Goal: Transaction & Acquisition: Purchase product/service

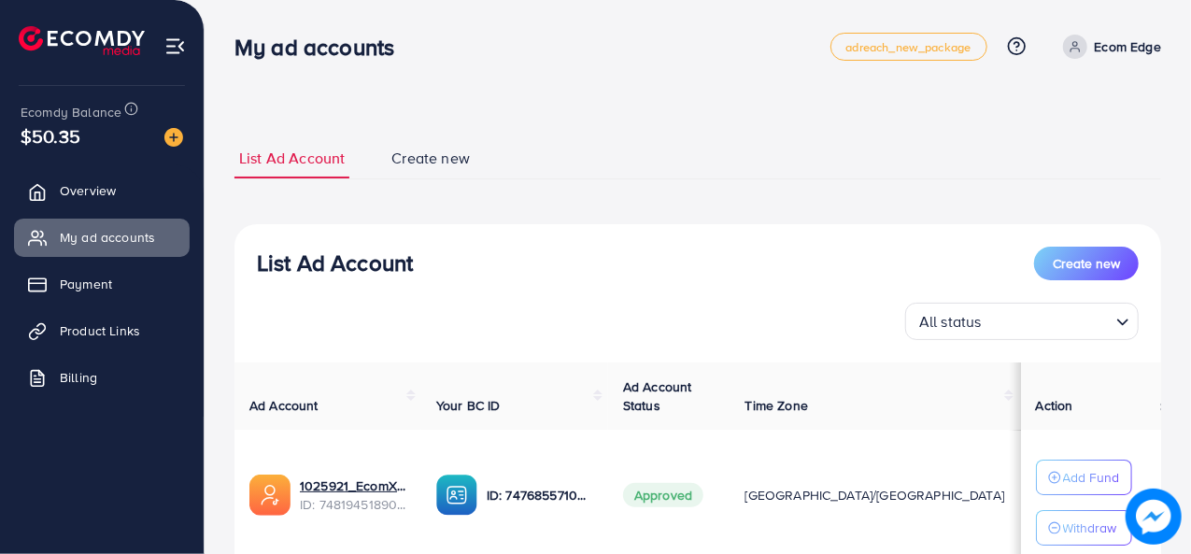
click at [175, 130] on img at bounding box center [173, 137] width 19 height 19
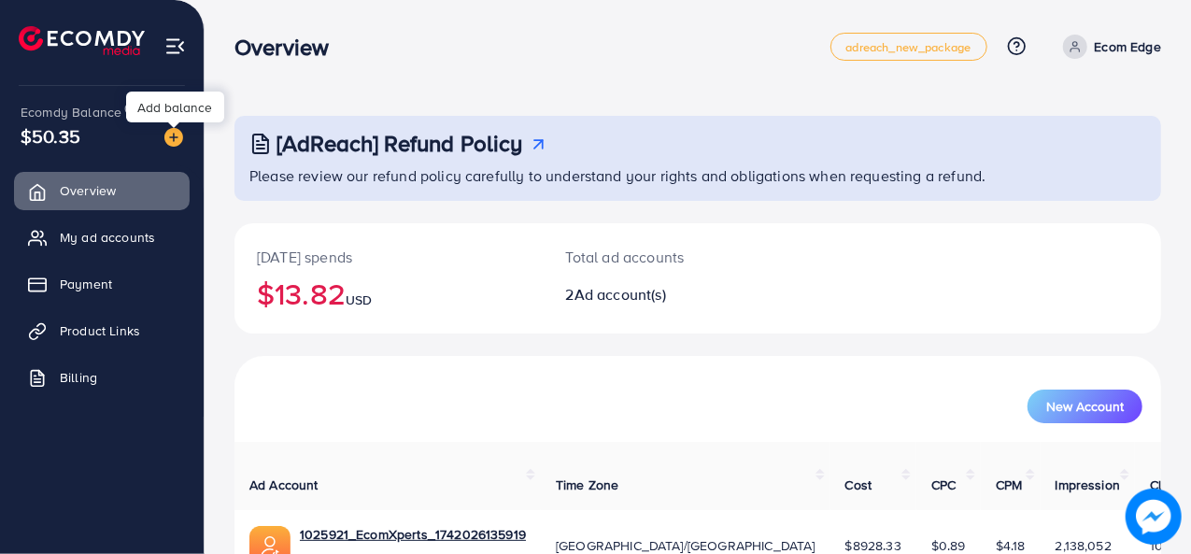
click at [174, 137] on img at bounding box center [173, 137] width 19 height 19
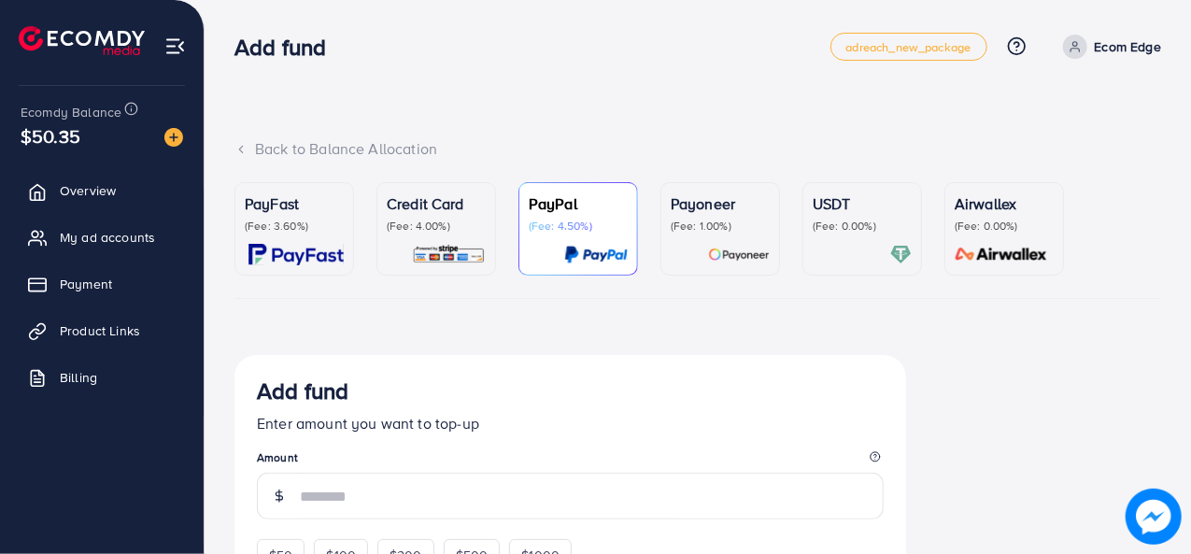
click at [820, 260] on div at bounding box center [861, 254] width 99 height 21
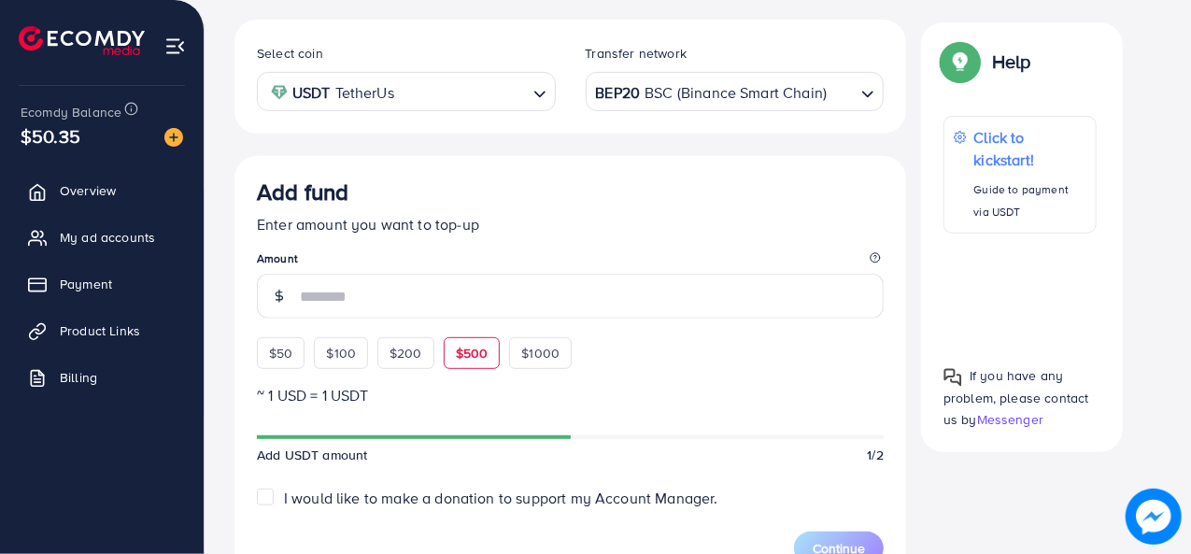
scroll to position [374, 0]
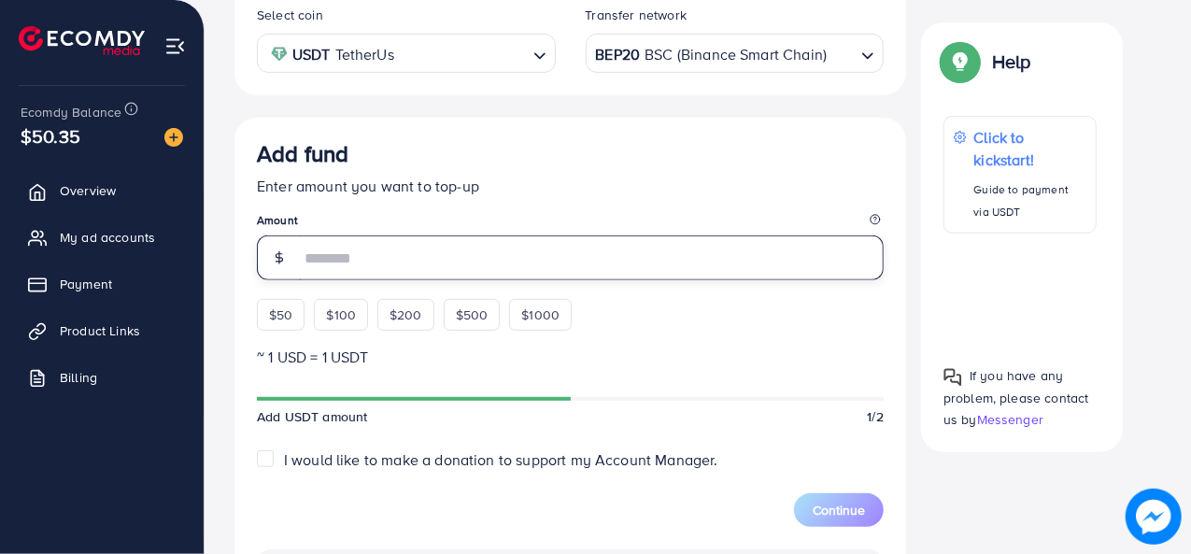
click at [340, 264] on input "number" at bounding box center [592, 257] width 584 height 45
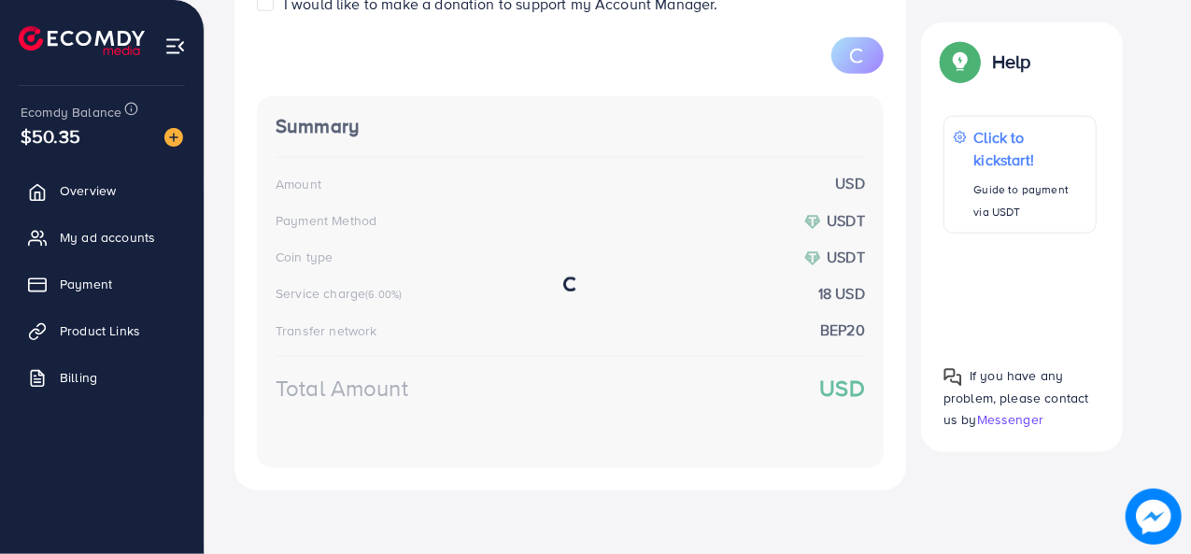
scroll to position [855, 0]
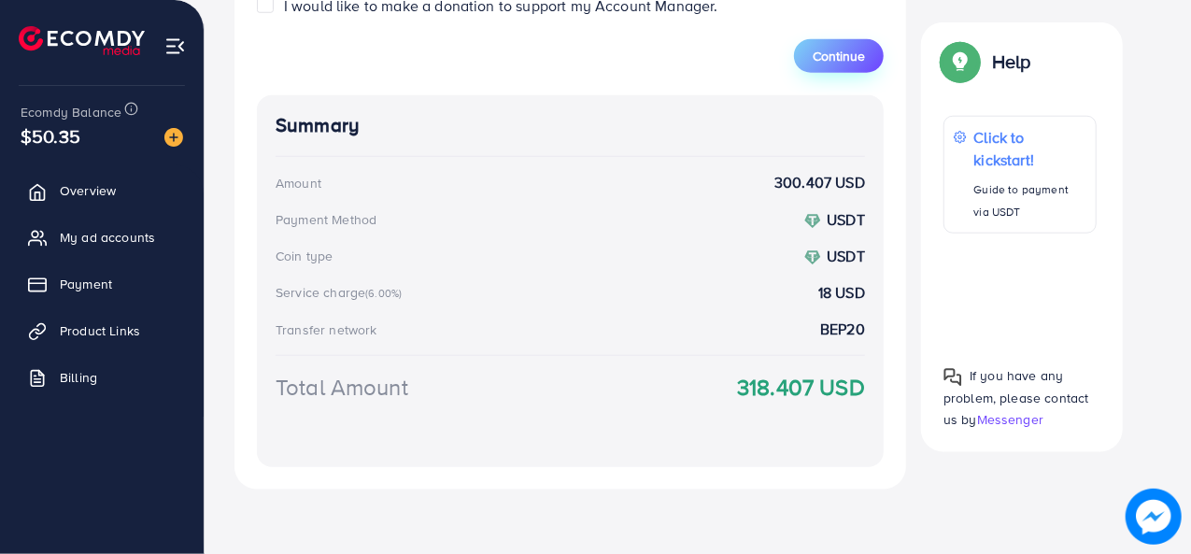
type input "***"
click at [843, 53] on span "Continue" at bounding box center [838, 56] width 52 height 19
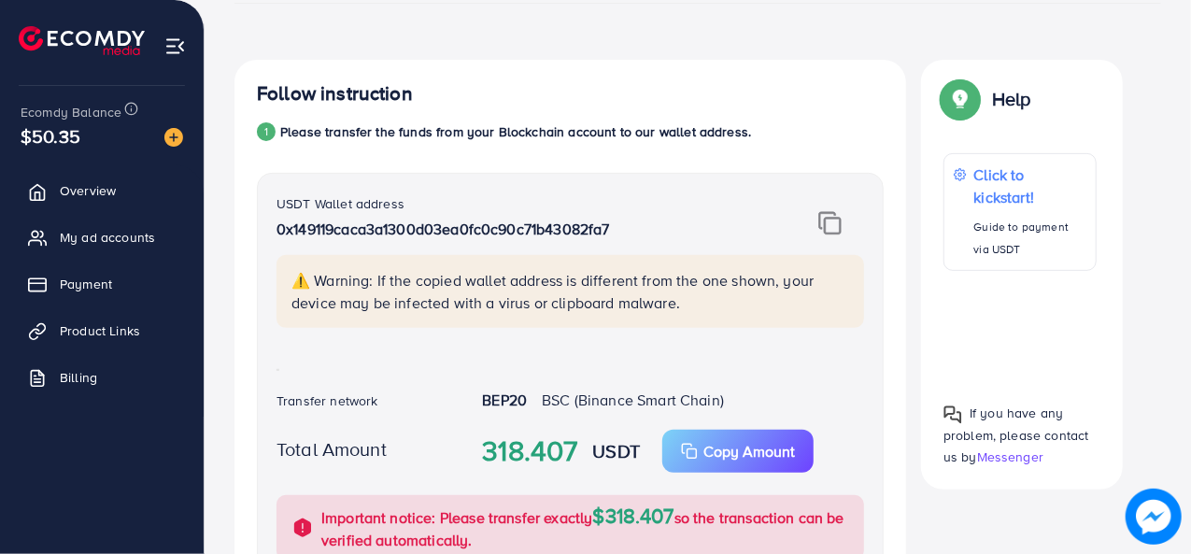
scroll to position [295, 0]
click at [821, 221] on img at bounding box center [829, 223] width 23 height 24
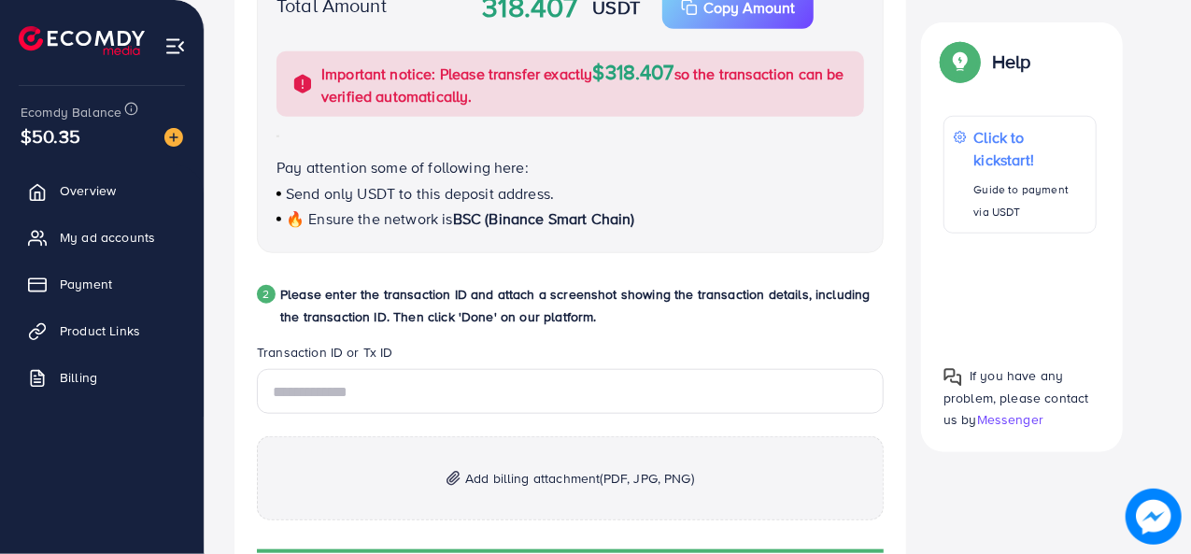
scroll to position [669, 0]
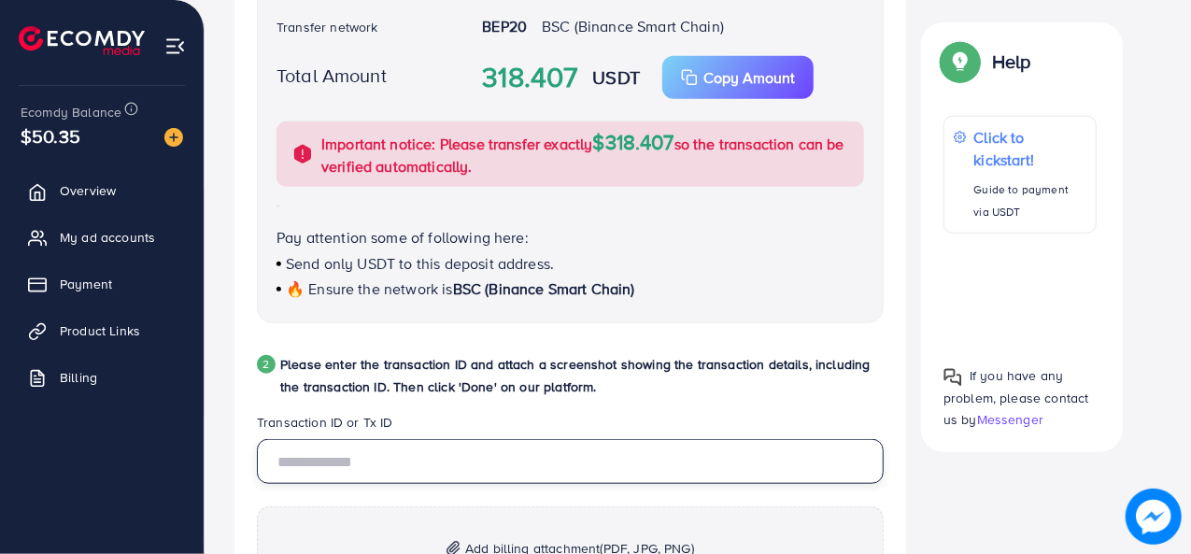
click at [366, 461] on input "text" at bounding box center [570, 461] width 627 height 45
paste input "**********"
click at [357, 440] on input "**********" at bounding box center [570, 461] width 627 height 45
click at [376, 461] on input "**********" at bounding box center [570, 461] width 627 height 45
drag, startPoint x: 382, startPoint y: 464, endPoint x: 198, endPoint y: 462, distance: 184.0
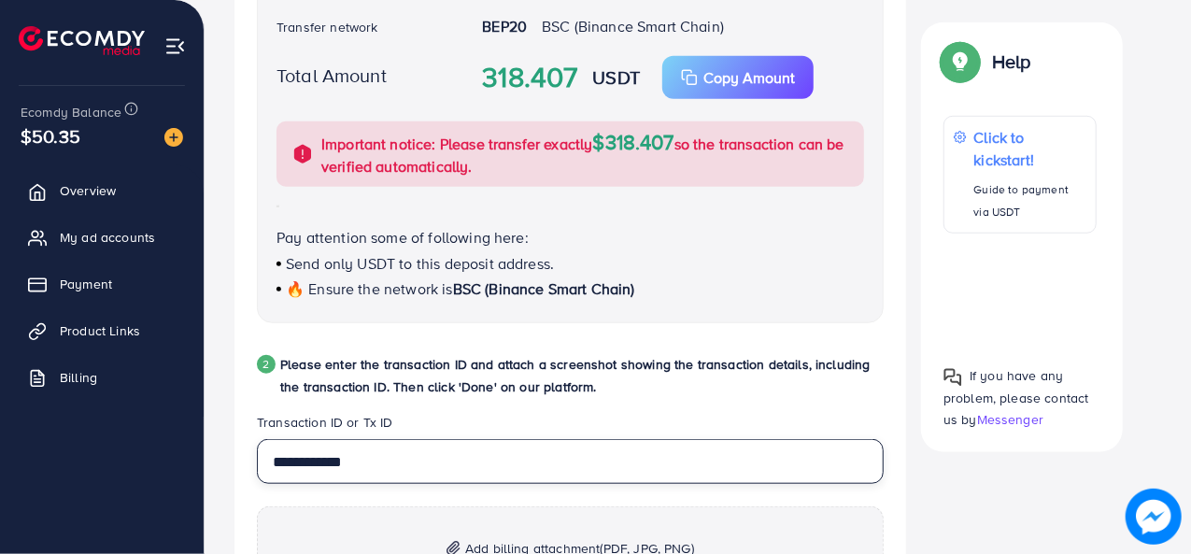
click at [198, 463] on div "Add fund adreach_new_package Help Center Contact Support Plans and Pricing Term…" at bounding box center [595, 259] width 1191 height 1857
paste input "text"
type input "**********"
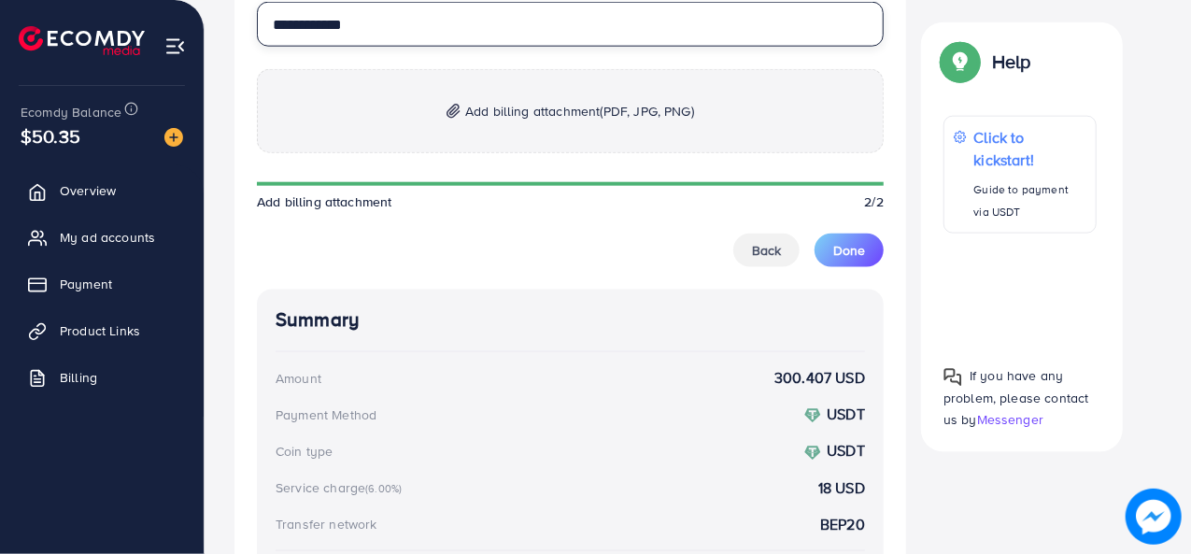
scroll to position [1136, 0]
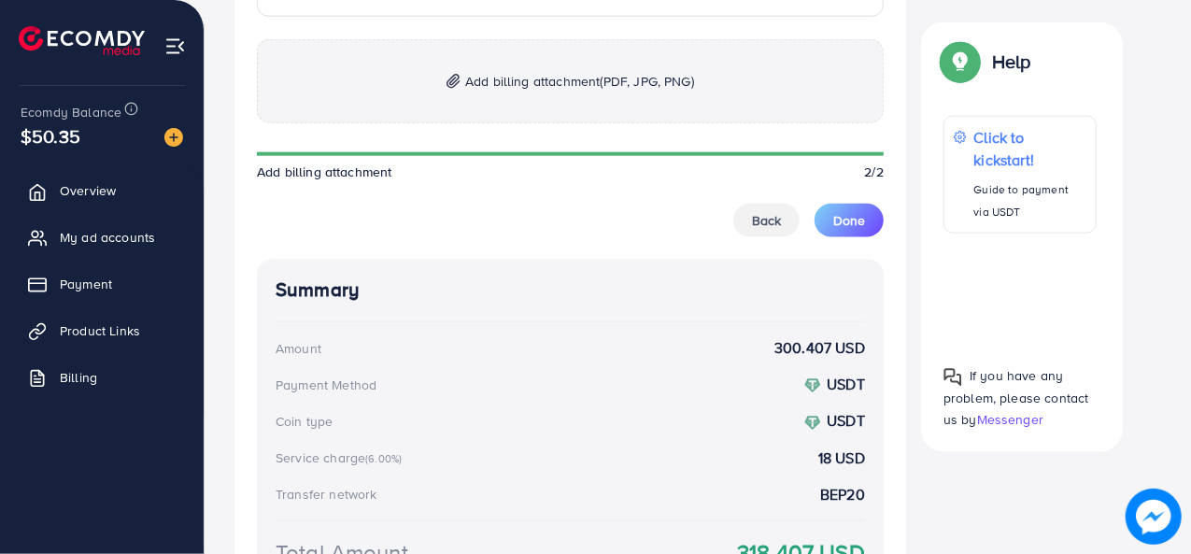
click at [529, 79] on span "Add billing attachment (PDF, JPG, PNG)" at bounding box center [579, 81] width 229 height 22
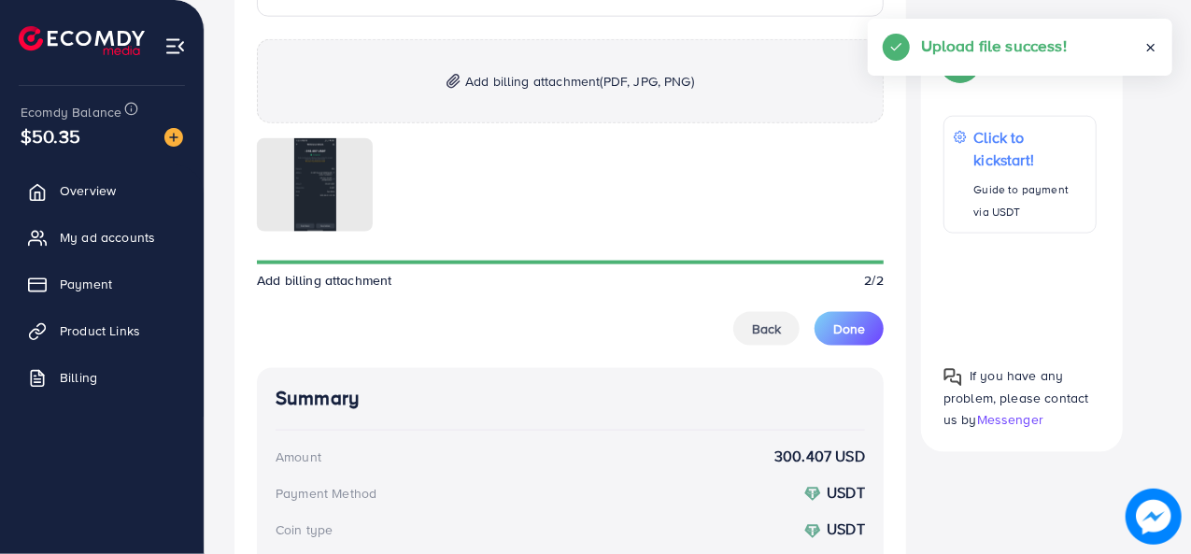
scroll to position [1042, 0]
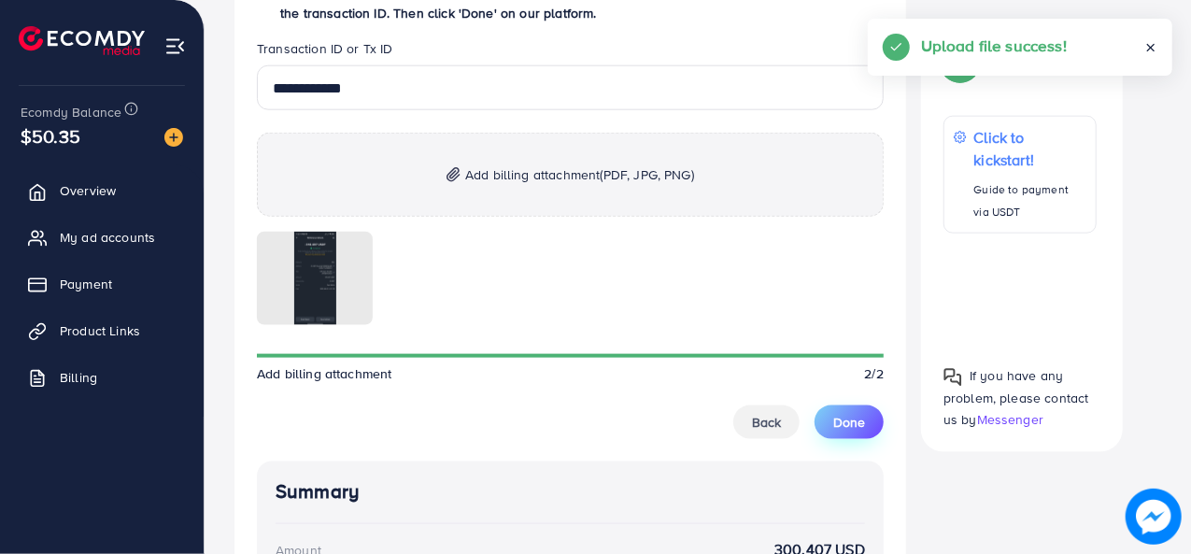
click at [864, 429] on span "Done" at bounding box center [849, 422] width 32 height 19
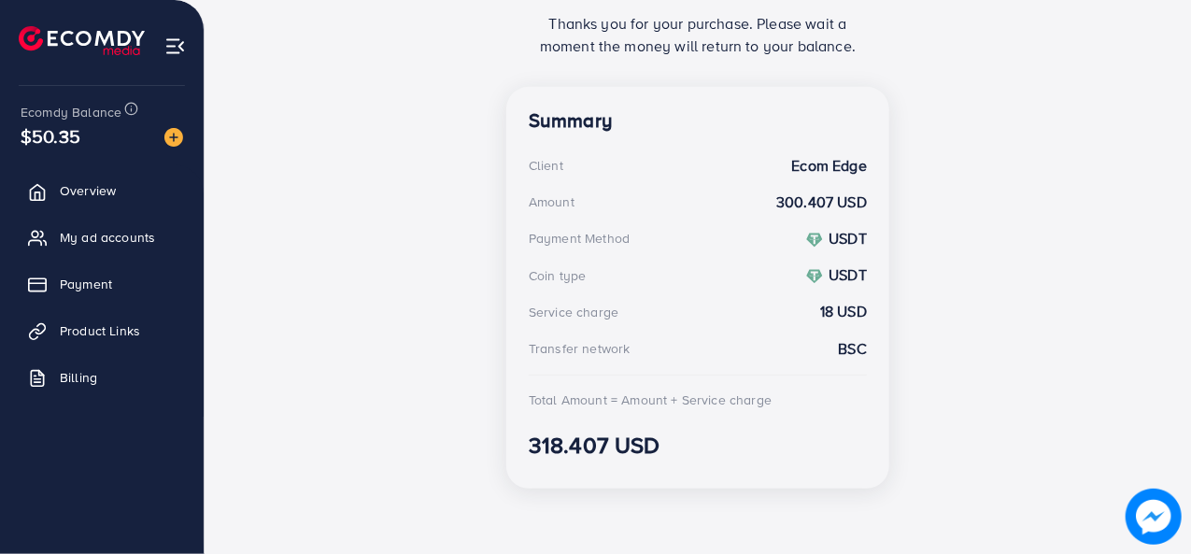
scroll to position [461, 0]
click at [82, 223] on link "My ad accounts" at bounding box center [102, 237] width 176 height 37
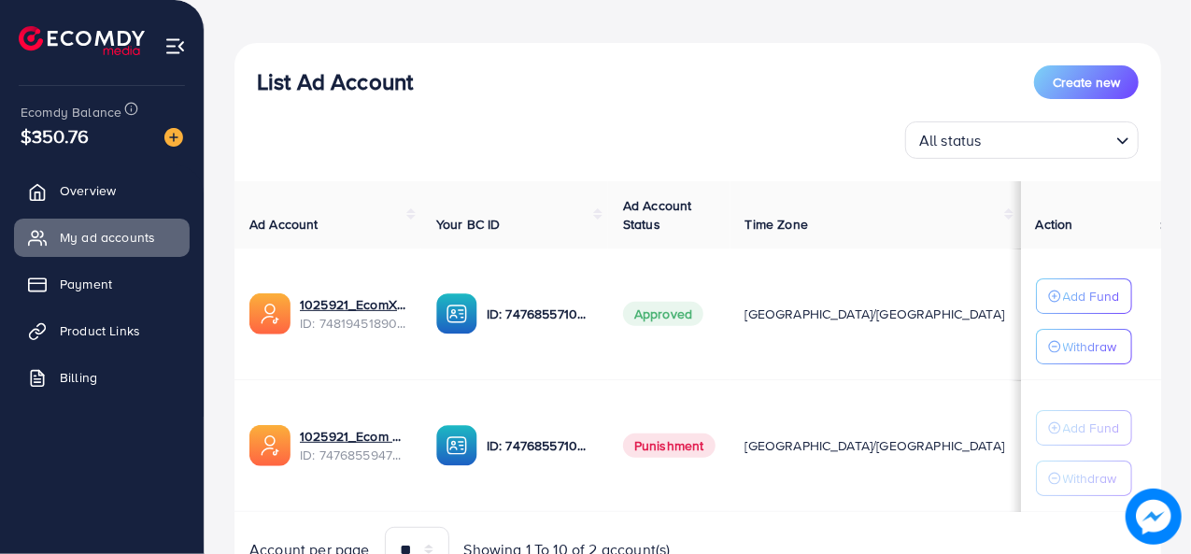
scroll to position [270, 0]
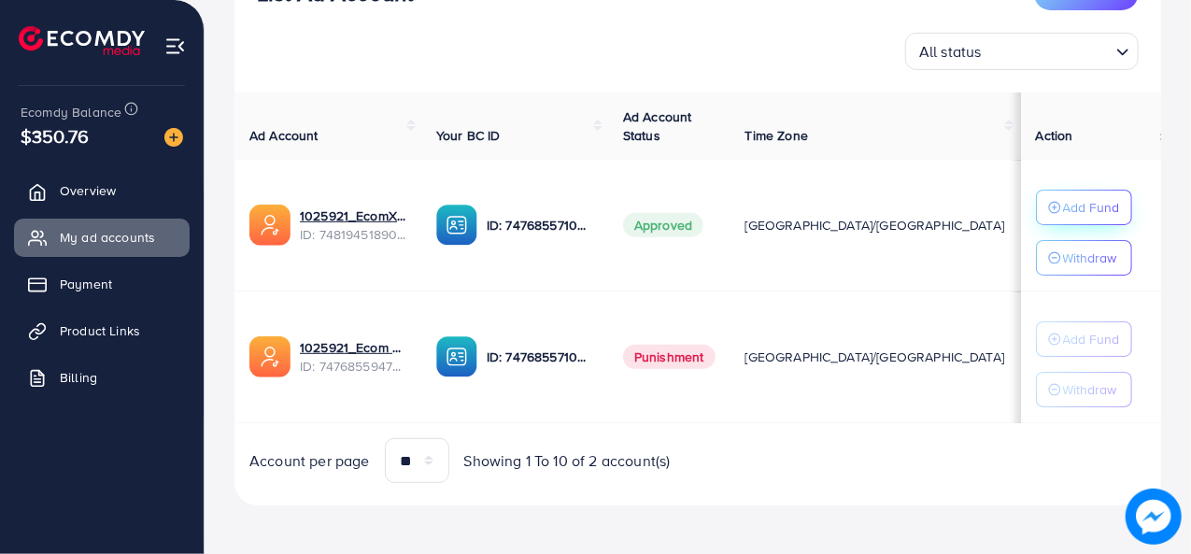
click at [1063, 205] on p "Add Fund" at bounding box center [1091, 207] width 57 height 22
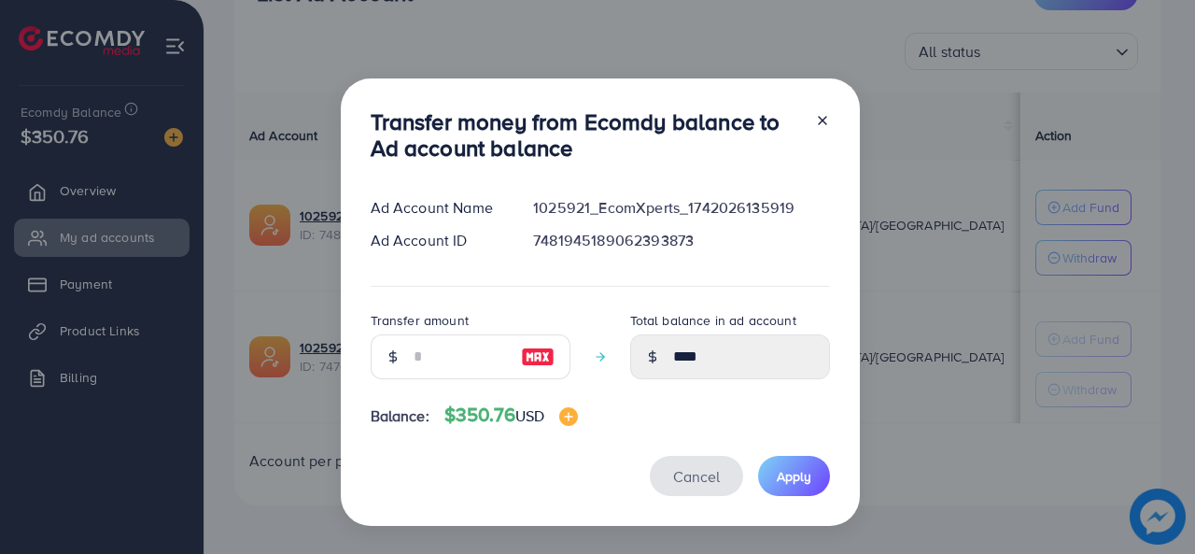
click at [684, 463] on button "Cancel" at bounding box center [696, 476] width 93 height 40
